Goal: Transaction & Acquisition: Purchase product/service

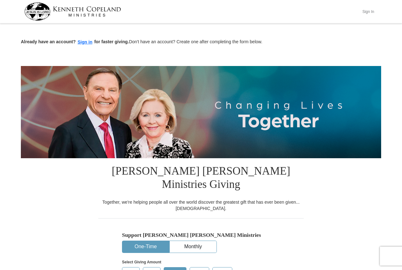
click at [368, 8] on button "Sign In" at bounding box center [367, 12] width 19 height 10
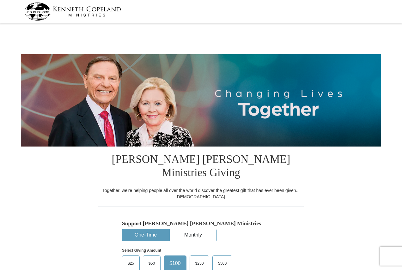
select select "PA"
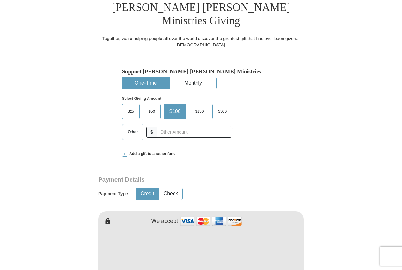
scroll to position [221, 0]
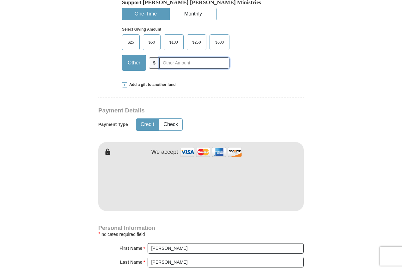
click at [199, 57] on input "text" at bounding box center [194, 62] width 70 height 11
type input "20"
click at [173, 119] on button "Check" at bounding box center [170, 125] width 23 height 12
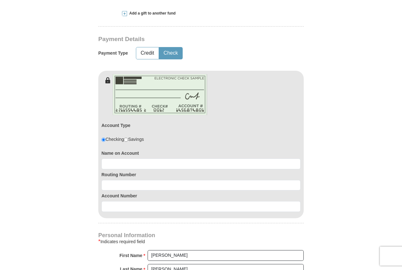
scroll to position [379, 0]
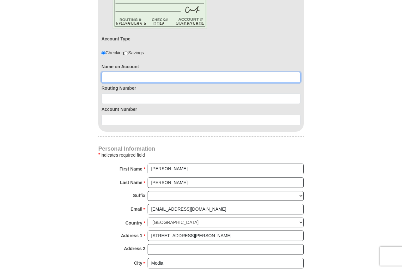
click at [133, 72] on input at bounding box center [200, 77] width 199 height 11
type input "[PERSON_NAME]"
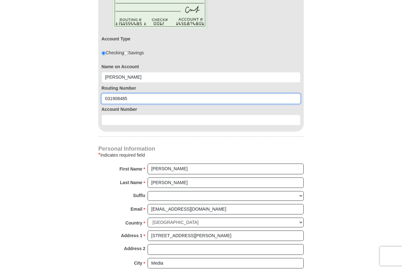
type input "031908485"
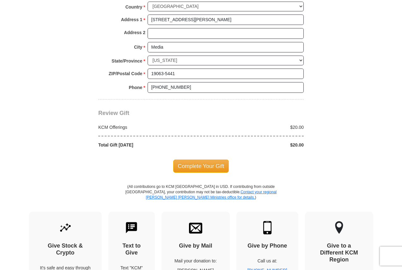
scroll to position [600, 0]
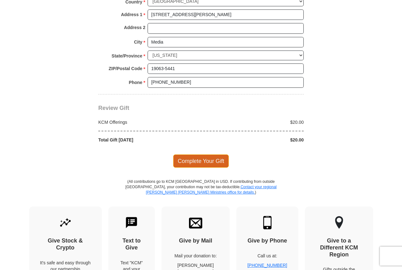
type input "0360154439"
click at [207, 154] on span "Complete Your Gift" at bounding box center [201, 160] width 56 height 13
